Goal: Transaction & Acquisition: Purchase product/service

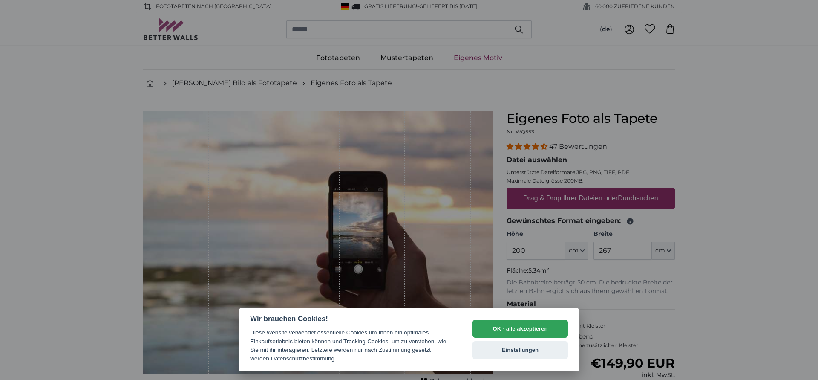
select select "**"
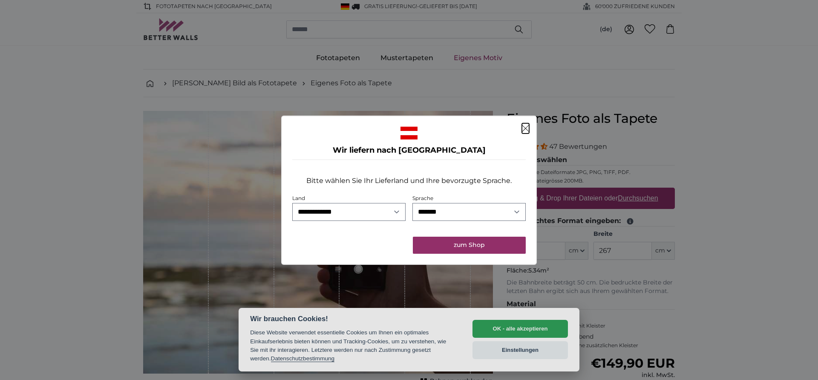
click at [520, 132] on div at bounding box center [409, 133] width 234 height 13
click at [523, 128] on icon "Schließen" at bounding box center [525, 128] width 7 height 7
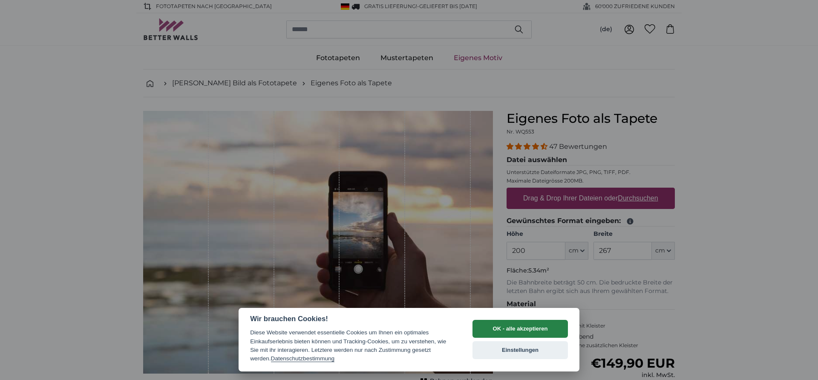
click at [514, 327] on button "OK - alle akzeptieren" at bounding box center [520, 329] width 95 height 18
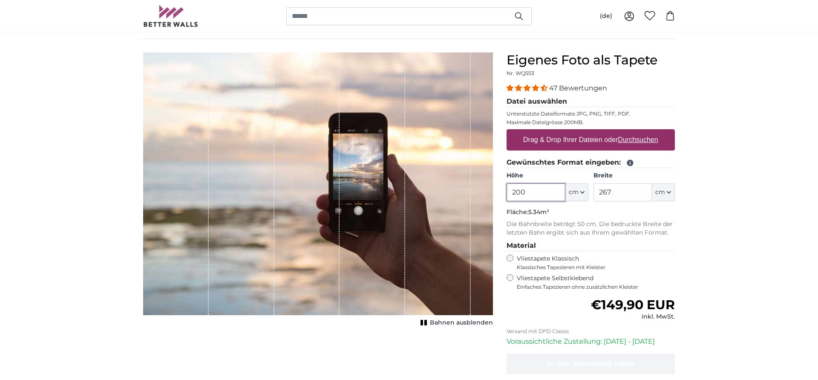
scroll to position [43, 0]
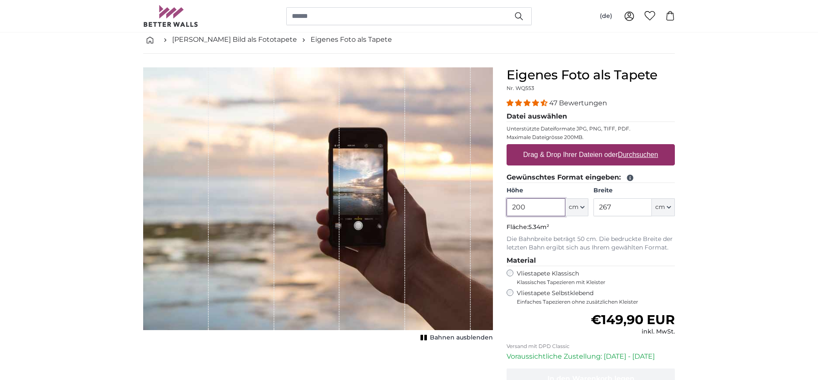
drag, startPoint x: 532, startPoint y: 207, endPoint x: 476, endPoint y: 198, distance: 57.0
click at [507, 198] on input "200" at bounding box center [536, 207] width 58 height 18
click at [618, 208] on input "267" at bounding box center [623, 207] width 58 height 18
drag, startPoint x: 526, startPoint y: 206, endPoint x: 485, endPoint y: 201, distance: 41.3
click at [507, 199] on input "200" at bounding box center [536, 207] width 58 height 18
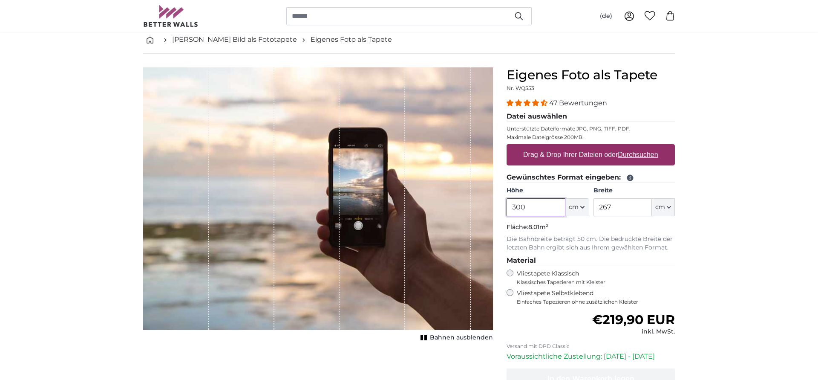
type input "300"
drag, startPoint x: 617, startPoint y: 203, endPoint x: 601, endPoint y: 207, distance: 16.2
click at [601, 207] on input "267" at bounding box center [623, 207] width 58 height 18
click at [613, 204] on input "267" at bounding box center [623, 207] width 58 height 18
drag, startPoint x: 621, startPoint y: 205, endPoint x: 592, endPoint y: 208, distance: 29.6
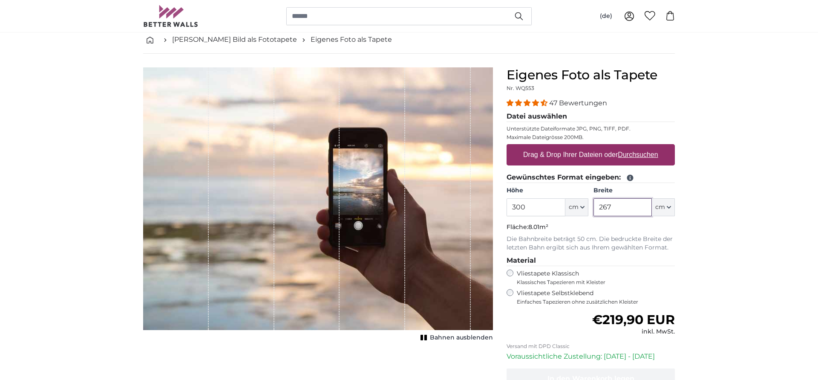
click at [594, 205] on input "267" at bounding box center [623, 207] width 58 height 18
type input "300"
